Goal: Navigation & Orientation: Find specific page/section

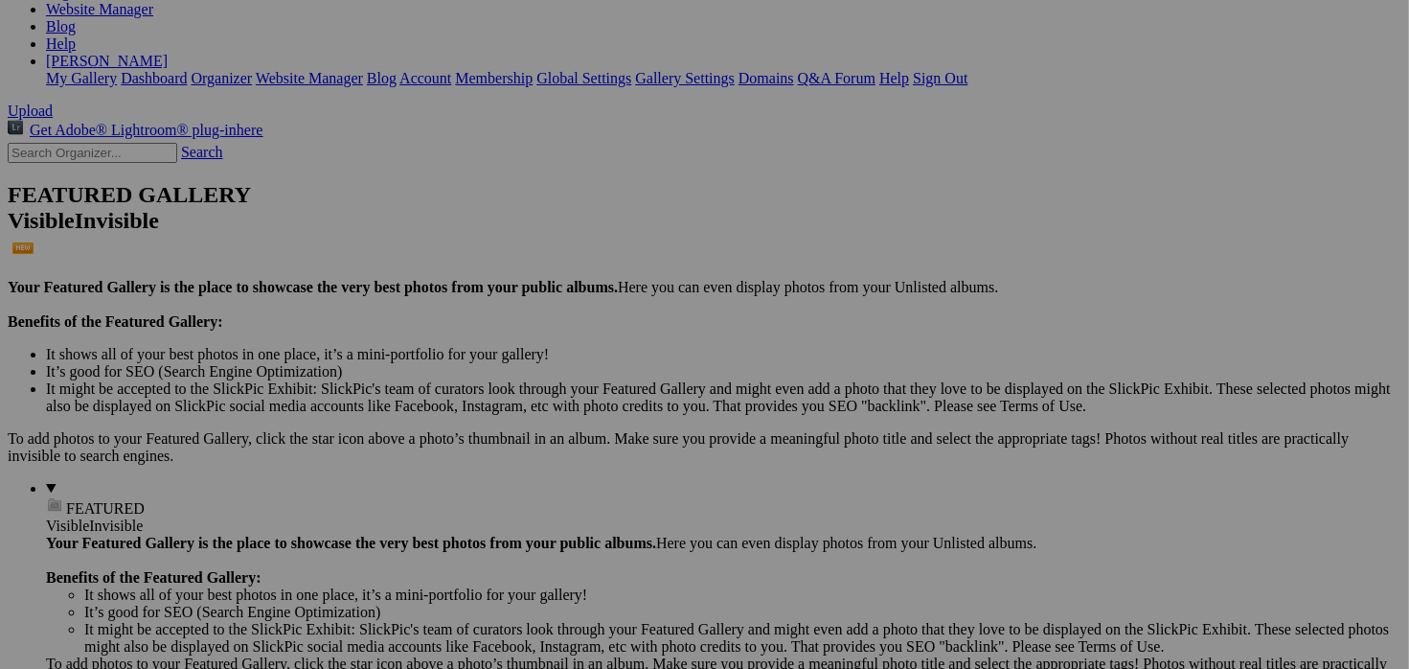
scroll to position [332, 0]
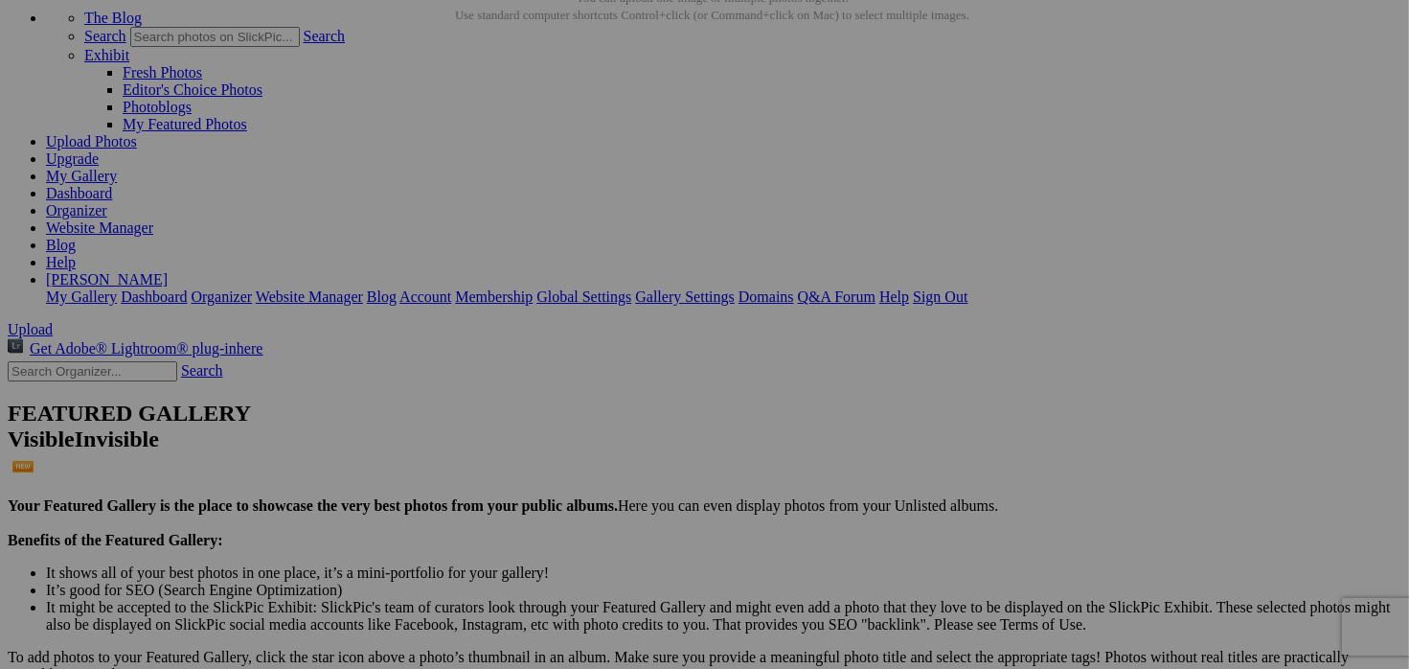
scroll to position [115, 0]
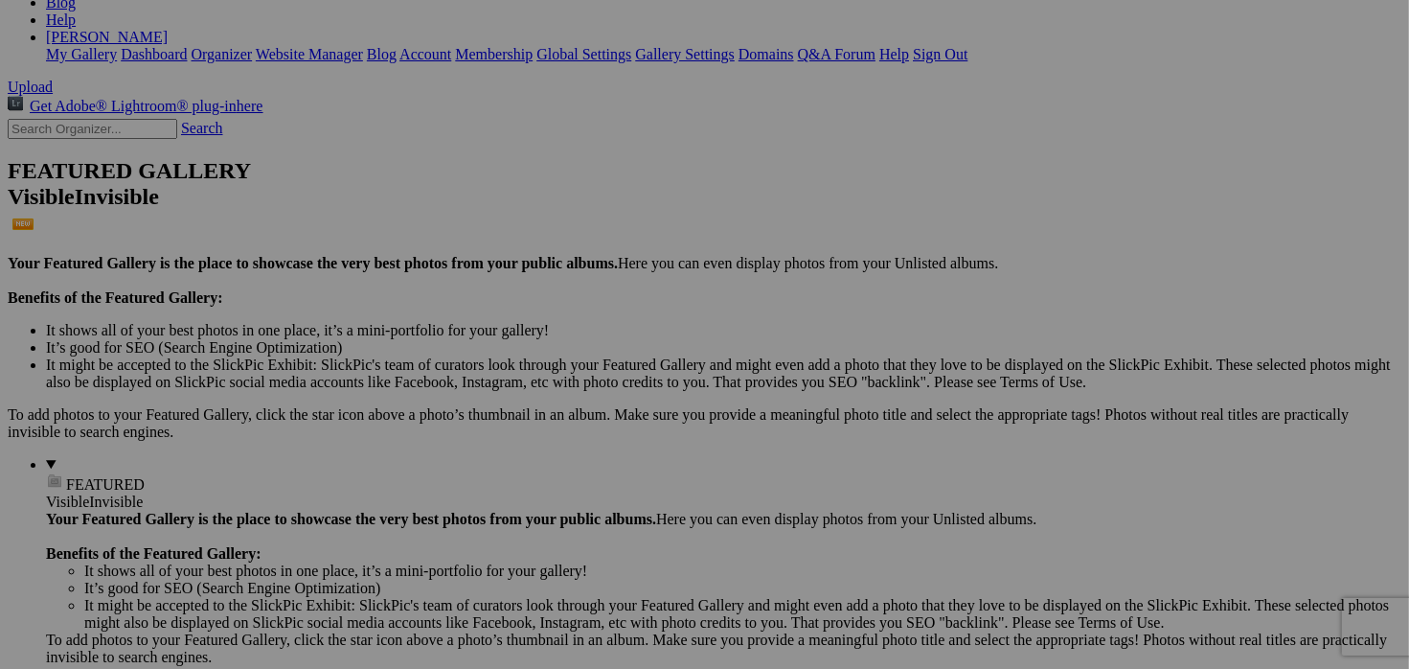
scroll to position [360, 0]
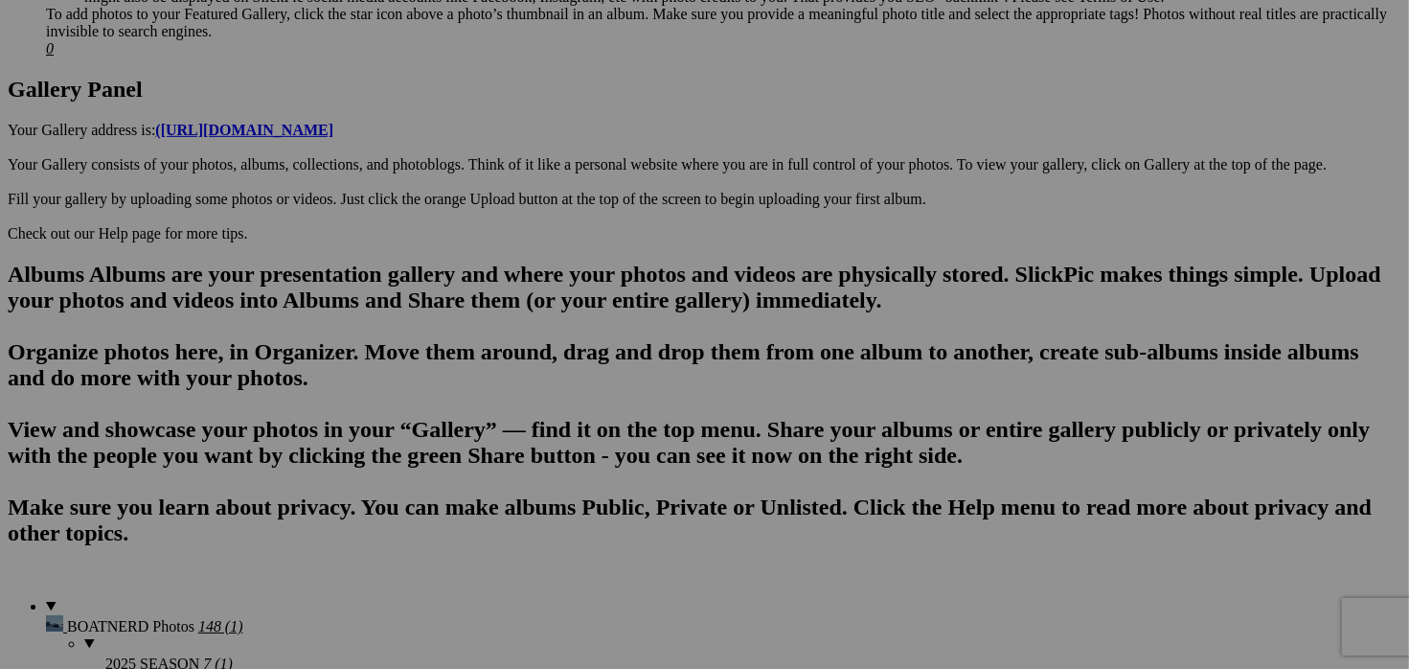
scroll to position [1034, 0]
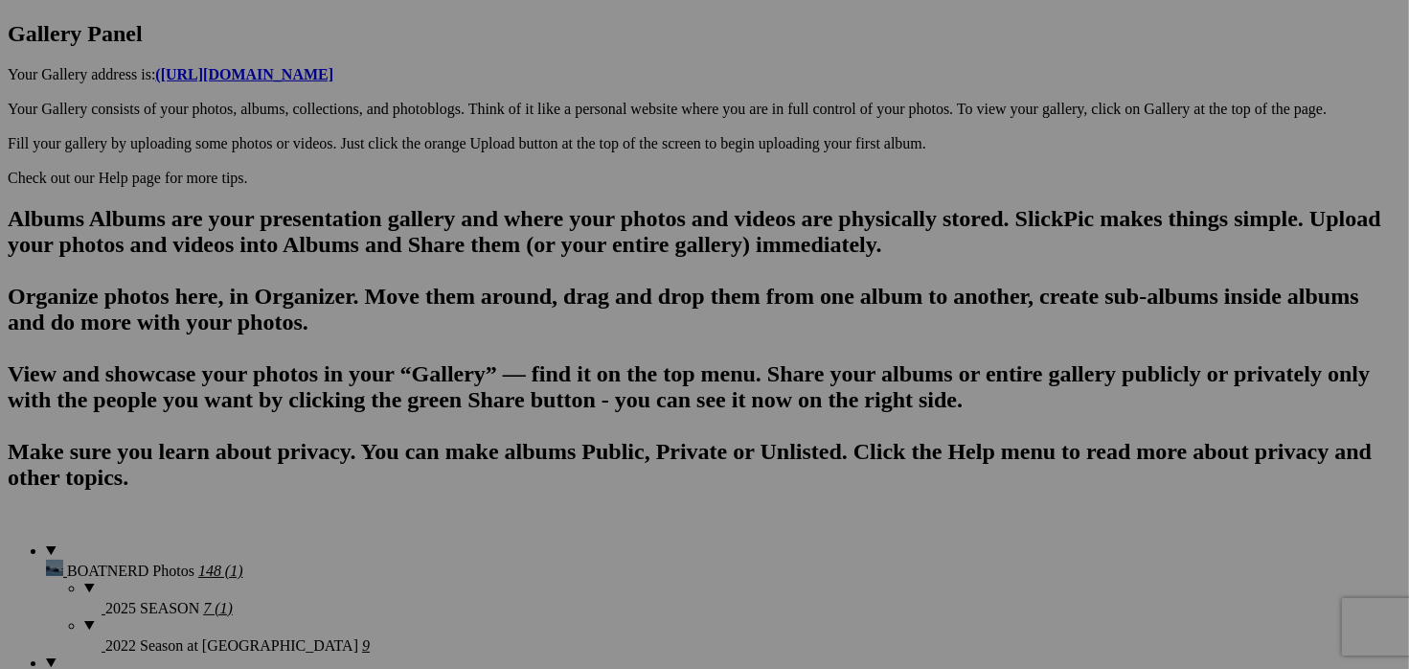
drag, startPoint x: 523, startPoint y: 289, endPoint x: 510, endPoint y: 276, distance: 19.0
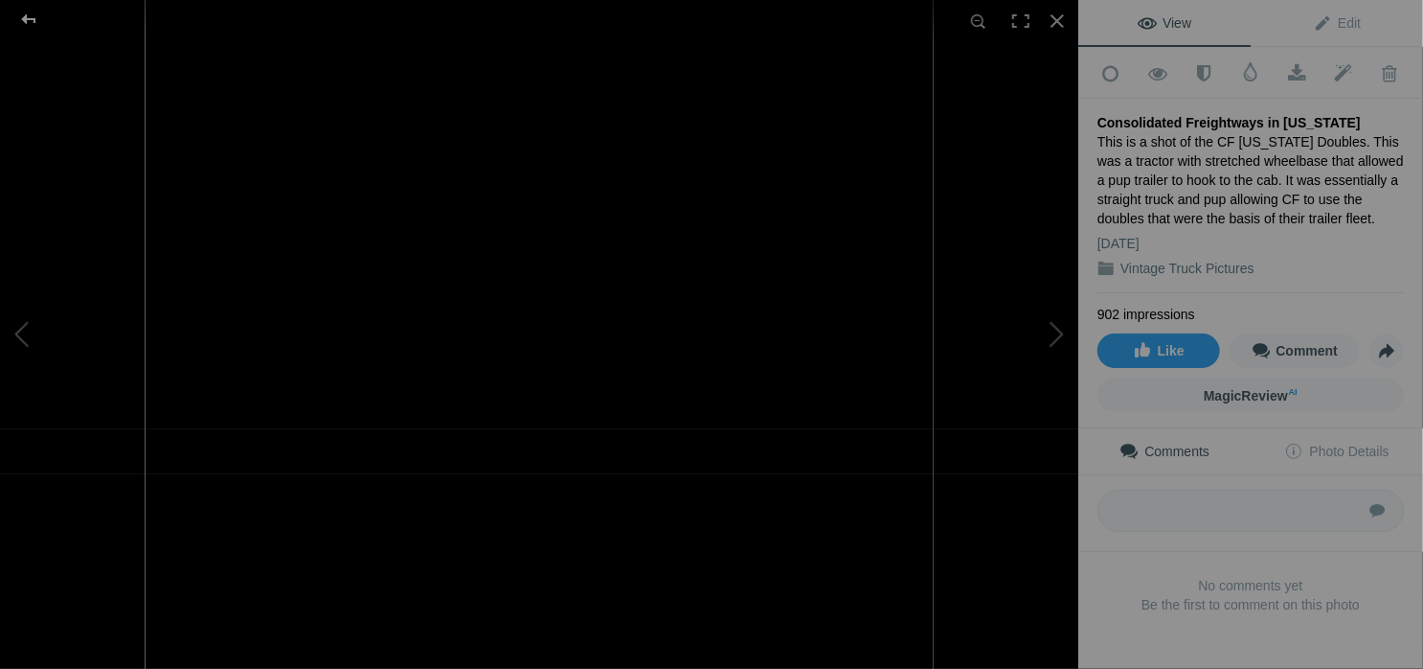
click at [31, 20] on div at bounding box center [28, 19] width 69 height 38
